Goal: Task Accomplishment & Management: Complete application form

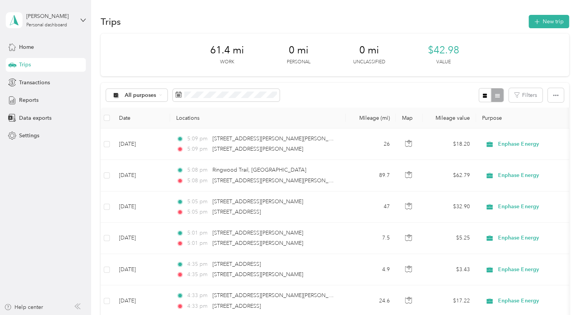
click at [549, 28] on button "New trip" at bounding box center [549, 21] width 40 height 13
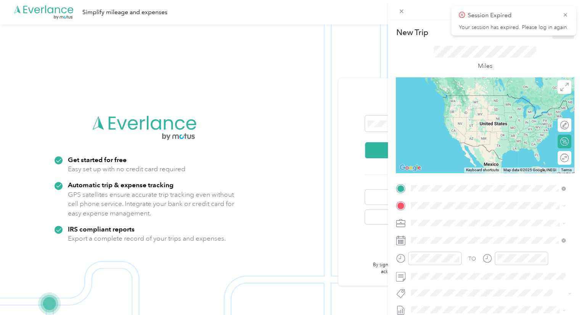
click at [384, 150] on div "New Trip Save This trip cannot be edited because it is either under review, app…" at bounding box center [291, 157] width 582 height 315
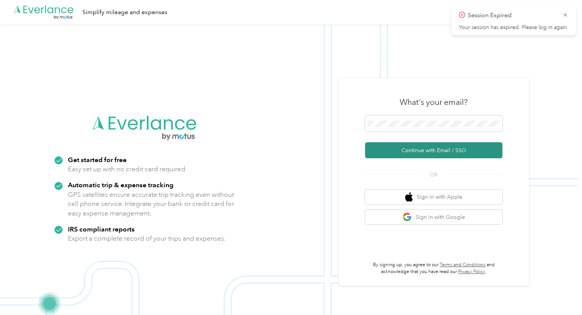
click at [432, 149] on button "Continue with Email / SSO" at bounding box center [433, 150] width 137 height 16
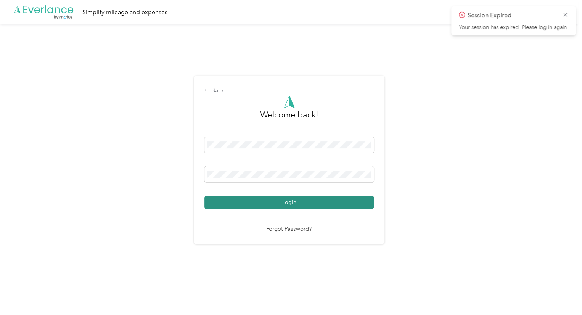
click at [287, 207] on button "Login" at bounding box center [288, 202] width 169 height 13
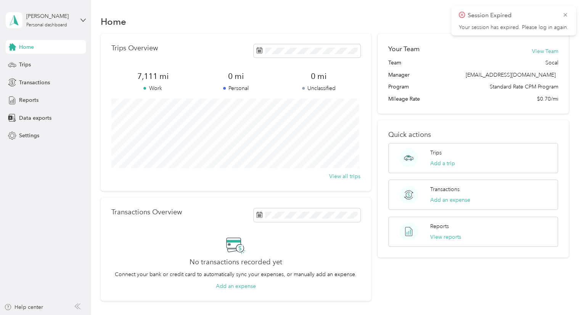
click at [564, 19] on span "Session Expired" at bounding box center [513, 16] width 109 height 10
click at [567, 14] on icon at bounding box center [565, 14] width 6 height 7
click at [37, 63] on div "Trips" at bounding box center [46, 65] width 80 height 14
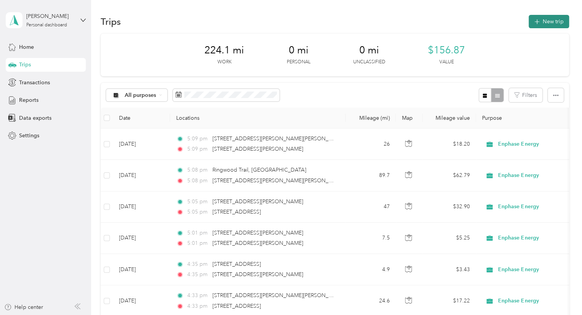
click at [553, 21] on button "New trip" at bounding box center [549, 21] width 40 height 13
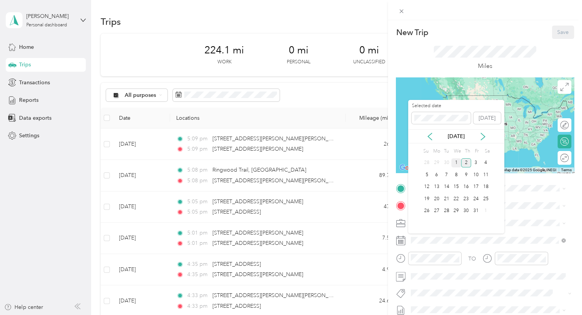
click at [456, 165] on div "1" at bounding box center [456, 163] width 10 height 10
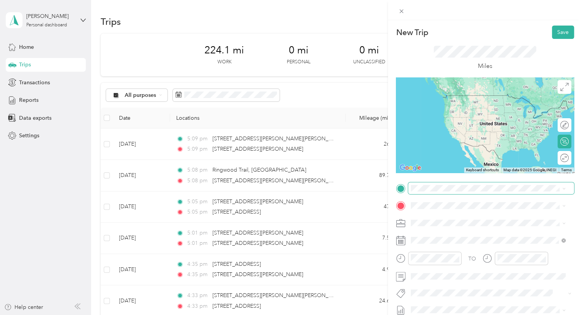
click at [420, 193] on span at bounding box center [491, 188] width 166 height 12
click at [455, 218] on span "[STREET_ADDRESS][PERSON_NAME][US_STATE]" at bounding box center [484, 214] width 119 height 7
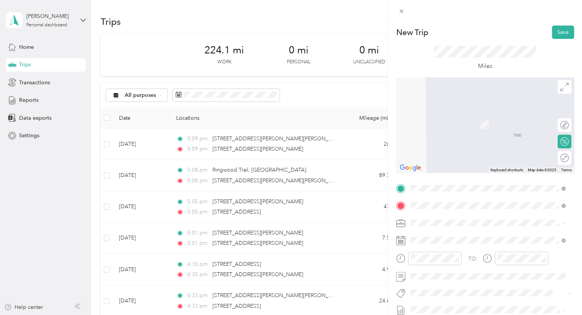
click at [455, 116] on span "[STREET_ADDRESS][US_STATE]" at bounding box center [463, 112] width 76 height 7
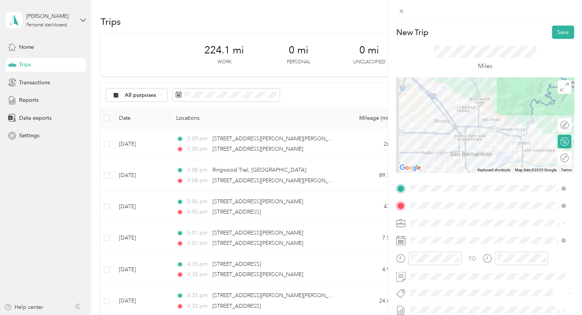
click at [468, 106] on div at bounding box center [485, 124] width 178 height 95
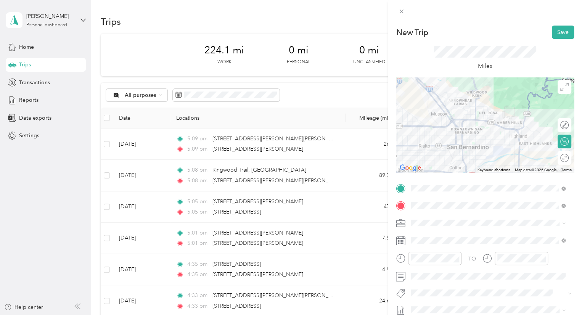
drag, startPoint x: 468, startPoint y: 106, endPoint x: 467, endPoint y: 100, distance: 5.8
click at [467, 100] on div at bounding box center [485, 124] width 178 height 95
click at [454, 119] on div at bounding box center [485, 124] width 178 height 95
click at [450, 120] on div at bounding box center [485, 124] width 178 height 95
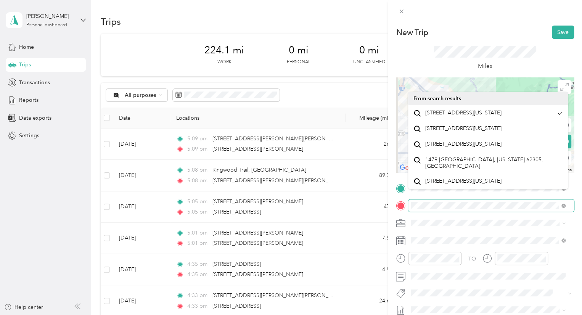
scroll to position [0, 20]
click at [564, 205] on span at bounding box center [491, 205] width 166 height 12
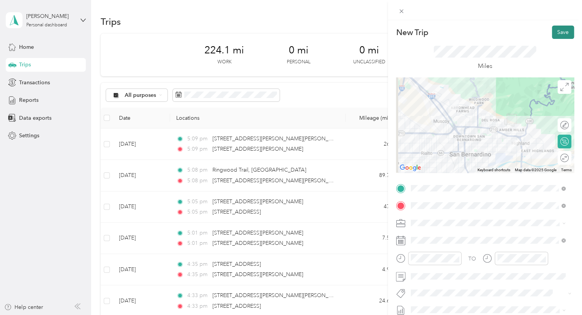
click at [555, 36] on button "Save" at bounding box center [563, 32] width 22 height 13
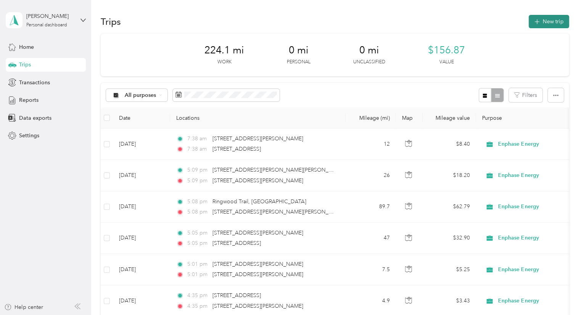
click at [547, 24] on button "New trip" at bounding box center [549, 21] width 40 height 13
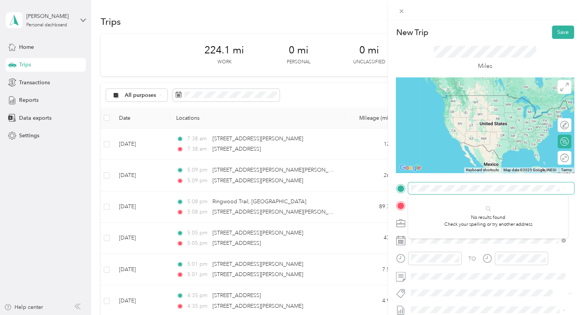
scroll to position [0, 19]
click at [445, 224] on li "[STREET_ADDRESS][US_STATE]" at bounding box center [488, 216] width 160 height 16
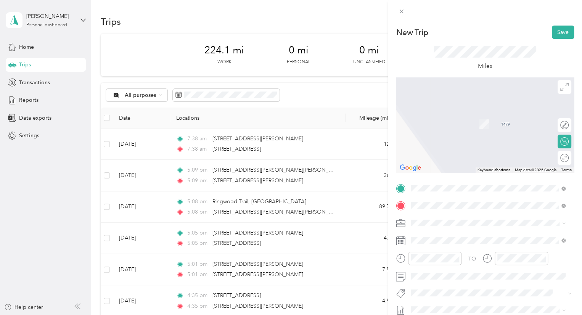
click at [443, 116] on span "[STREET_ADDRESS][US_STATE]" at bounding box center [463, 112] width 76 height 7
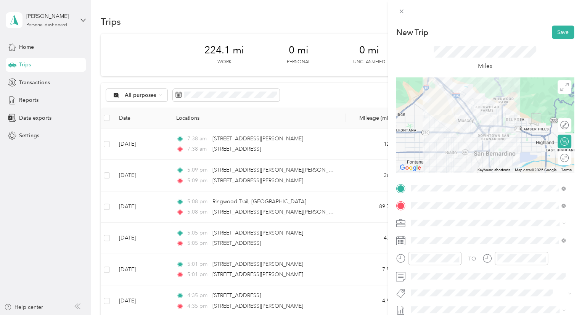
click at [487, 127] on div at bounding box center [485, 124] width 178 height 95
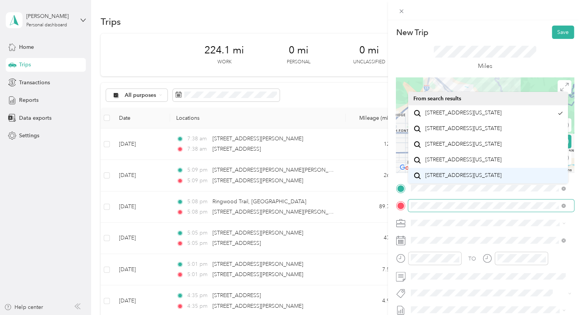
scroll to position [0, 26]
click at [558, 315] on div "New Trip Save This trip cannot be edited because it is either under review, app…" at bounding box center [289, 315] width 578 height 0
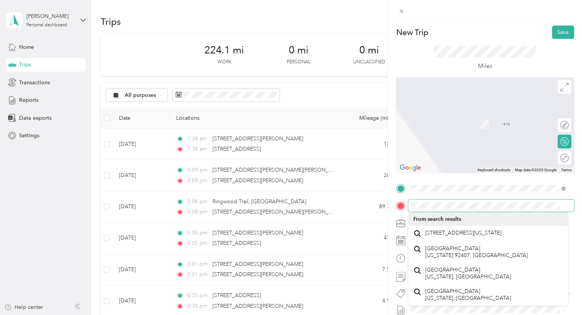
scroll to position [0, 0]
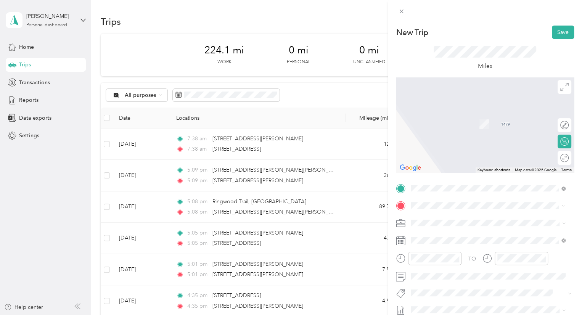
click at [458, 116] on span "[STREET_ADDRESS][US_STATE]" at bounding box center [463, 112] width 76 height 7
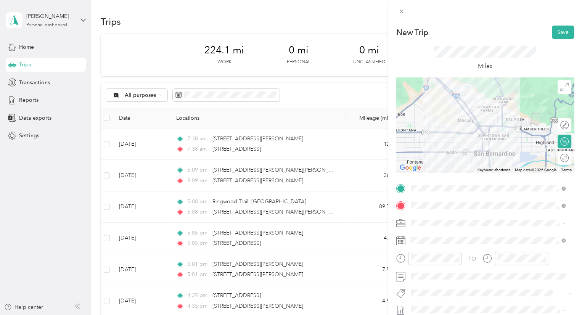
click at [487, 132] on div at bounding box center [485, 124] width 178 height 95
click at [485, 124] on div at bounding box center [485, 124] width 178 height 95
click at [486, 132] on div at bounding box center [485, 124] width 178 height 95
click at [406, 246] on div at bounding box center [485, 240] width 178 height 12
click at [402, 243] on rect at bounding box center [401, 241] width 1 height 1
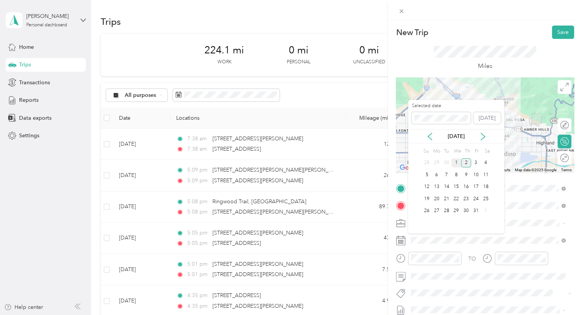
click at [454, 164] on div "1" at bounding box center [456, 163] width 10 height 10
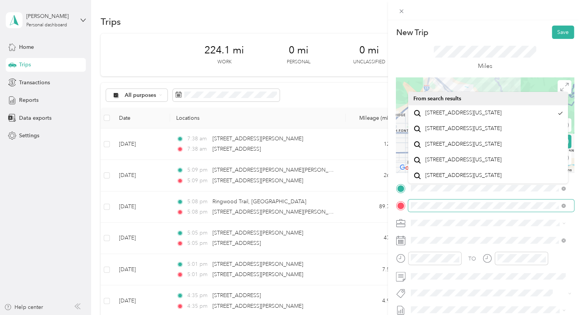
scroll to position [0, 26]
click at [564, 209] on span at bounding box center [491, 205] width 166 height 12
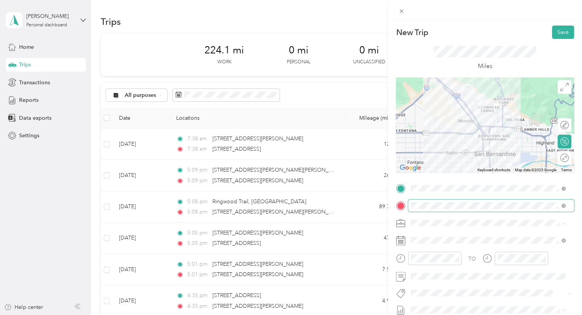
scroll to position [0, 0]
click at [564, 209] on span at bounding box center [491, 205] width 166 height 12
click at [430, 206] on span at bounding box center [491, 205] width 166 height 12
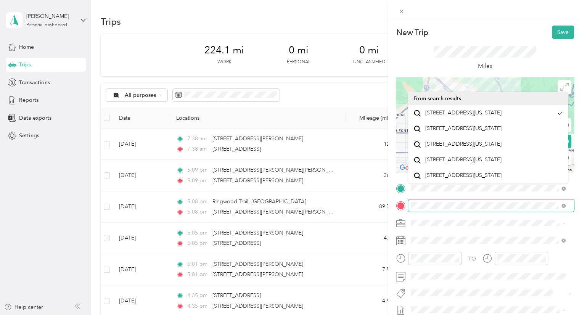
scroll to position [0, 26]
drag, startPoint x: 410, startPoint y: 204, endPoint x: 568, endPoint y: 211, distance: 158.4
click at [568, 211] on form "New Trip Save This trip cannot be edited because it is either under review, app…" at bounding box center [485, 196] width 194 height 341
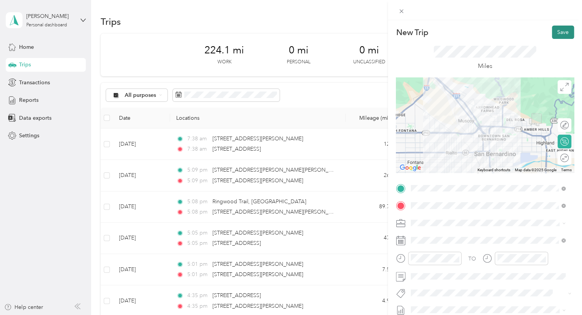
click at [560, 34] on button "Save" at bounding box center [563, 32] width 22 height 13
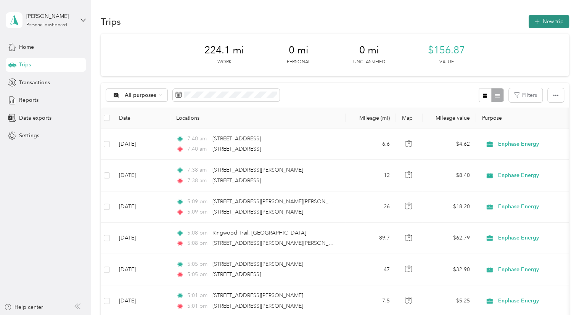
click at [548, 21] on button "New trip" at bounding box center [549, 21] width 40 height 13
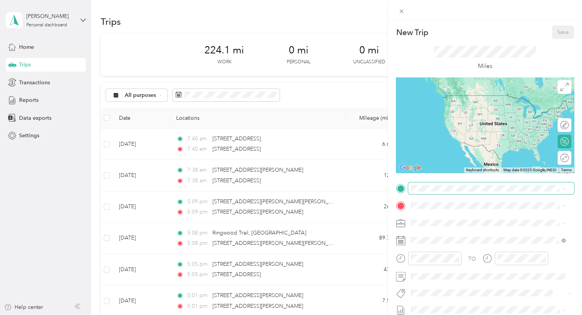
click at [423, 184] on span at bounding box center [491, 188] width 166 height 12
click at [437, 211] on div "[STREET_ADDRESS][US_STATE]" at bounding box center [487, 216] width 149 height 10
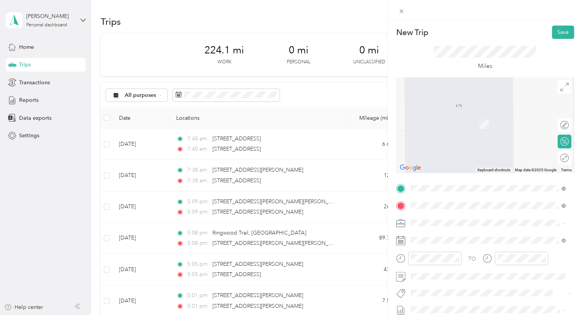
click at [460, 114] on span "[STREET_ADDRESS][PERSON_NAME][US_STATE]" at bounding box center [484, 112] width 119 height 7
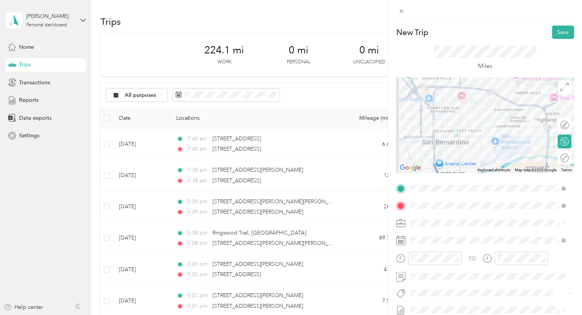
click at [467, 88] on div at bounding box center [485, 124] width 178 height 95
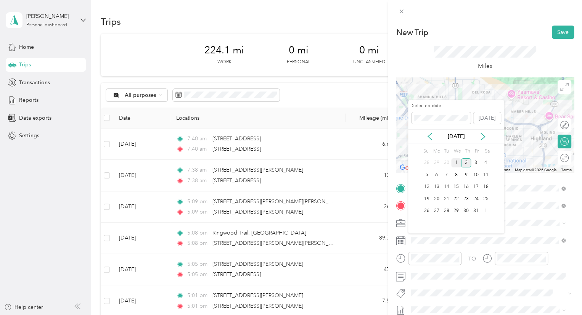
click at [457, 166] on div "1" at bounding box center [456, 163] width 10 height 10
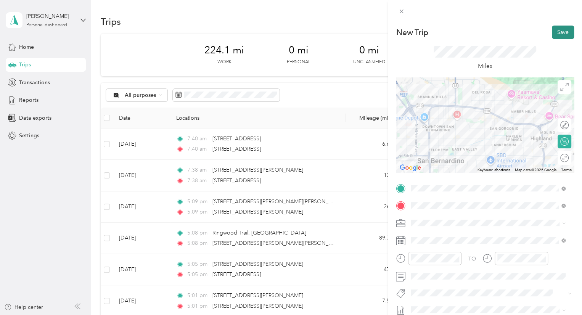
click at [552, 35] on button "Save" at bounding box center [563, 32] width 22 height 13
